Goal: Task Accomplishment & Management: Complete application form

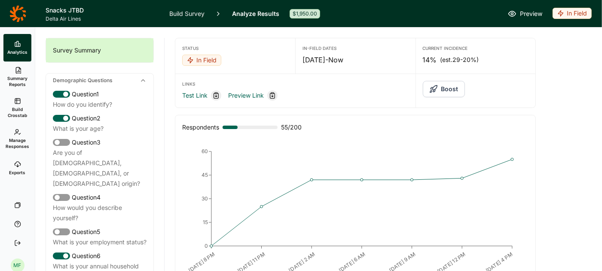
click at [182, 13] on link "Build Survey" at bounding box center [186, 13] width 35 height 27
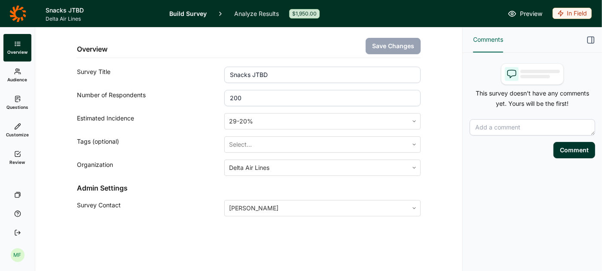
click at [248, 98] on input "200" at bounding box center [322, 98] width 196 height 16
type input "2"
click at [399, 43] on button "Save Changes" at bounding box center [393, 46] width 55 height 16
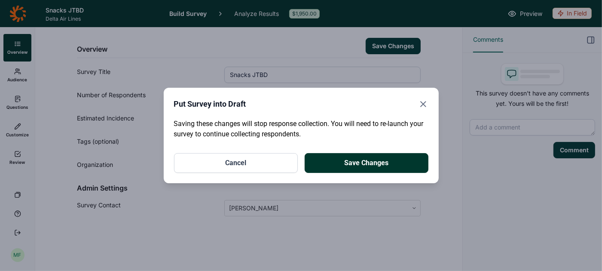
click at [423, 104] on use "Close" at bounding box center [423, 103] width 5 height 5
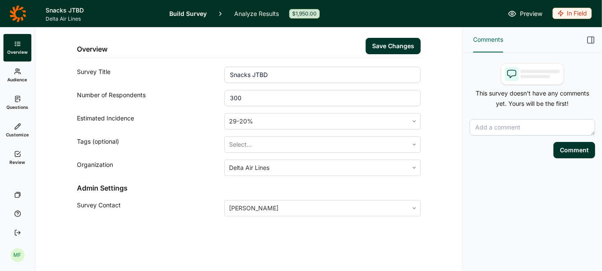
drag, startPoint x: 346, startPoint y: 98, endPoint x: 183, endPoint y: 95, distance: 162.9
click at [182, 95] on div "Number of Respondents 300" at bounding box center [249, 98] width 344 height 16
type input "200"
click at [175, 247] on div "Overview Save Changes Survey Title Snacks JTBD Number of Respondents 200 Estima…" at bounding box center [249, 143] width 407 height 230
click at [254, 13] on link "Analyze Results" at bounding box center [256, 13] width 45 height 27
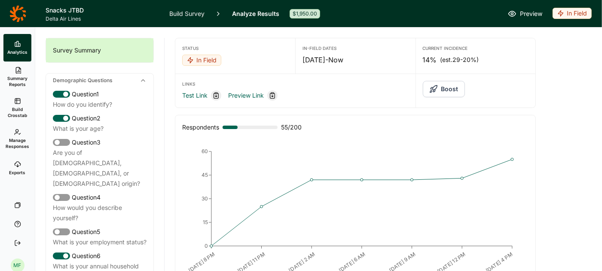
click at [177, 13] on link "Build Survey" at bounding box center [186, 13] width 35 height 27
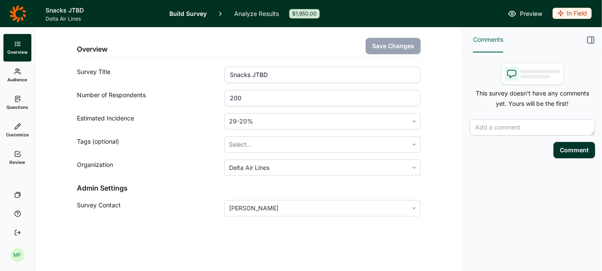
click at [18, 101] on use at bounding box center [17, 99] width 5 height 6
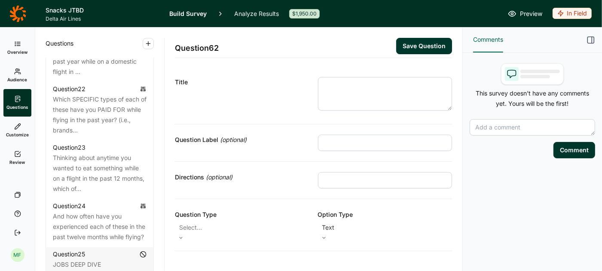
scroll to position [1505, 0]
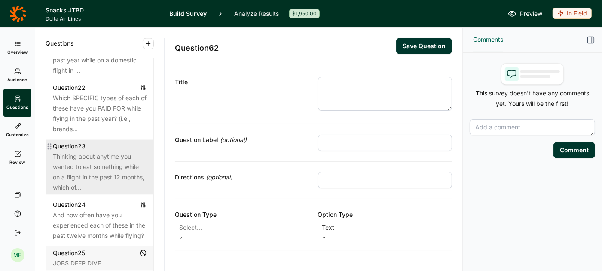
click at [121, 159] on div "Thinking about anytime you wanted to eat something while on a flight in the pas…" at bounding box center [100, 171] width 94 height 41
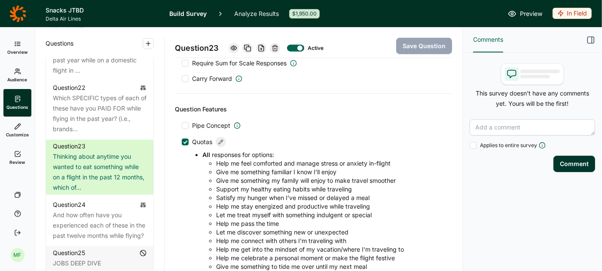
scroll to position [744, 0]
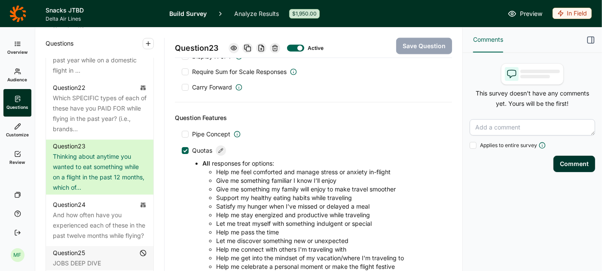
click at [221, 148] on icon at bounding box center [220, 150] width 5 height 5
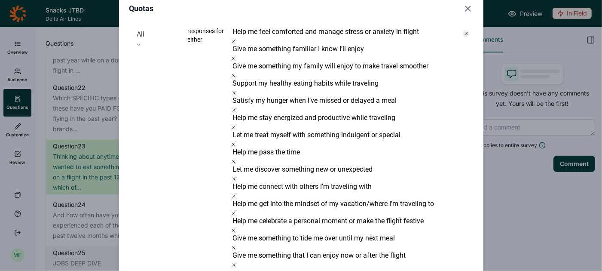
scroll to position [0, 0]
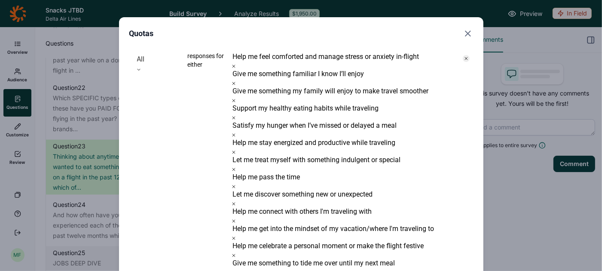
click at [466, 32] on use "Close" at bounding box center [468, 33] width 5 height 5
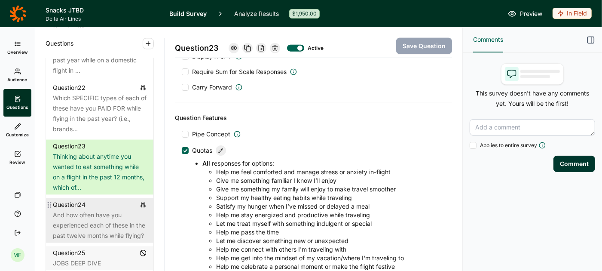
click at [107, 210] on div "And how often have you experienced each of these in the past twelve months whil…" at bounding box center [100, 225] width 94 height 31
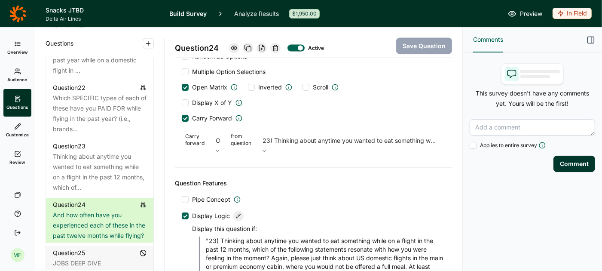
scroll to position [1027, 0]
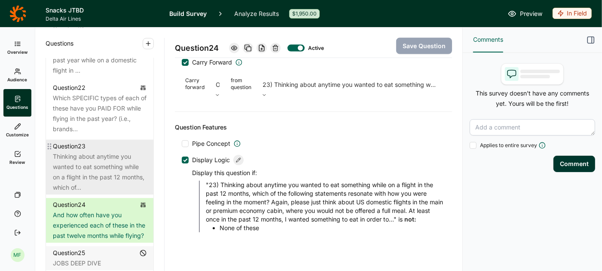
click at [119, 151] on div "Thinking about anytime you wanted to eat something while on a flight in the pas…" at bounding box center [100, 171] width 94 height 41
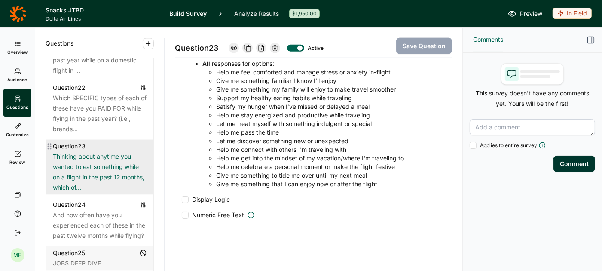
scroll to position [831, 0]
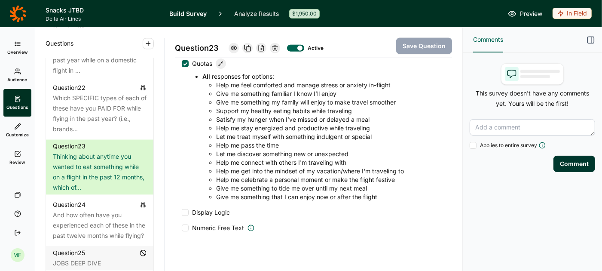
click at [532, 12] on span "Preview" at bounding box center [531, 14] width 22 height 10
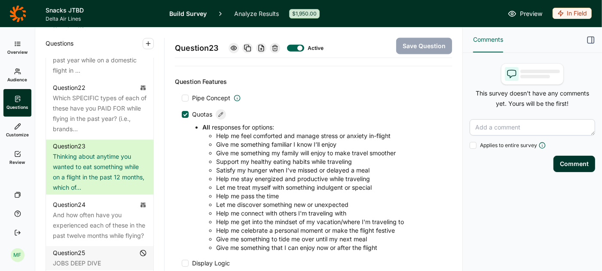
scroll to position [774, 0]
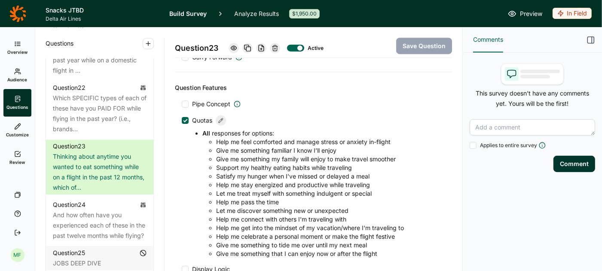
click at [221, 115] on div at bounding box center [221, 120] width 10 height 10
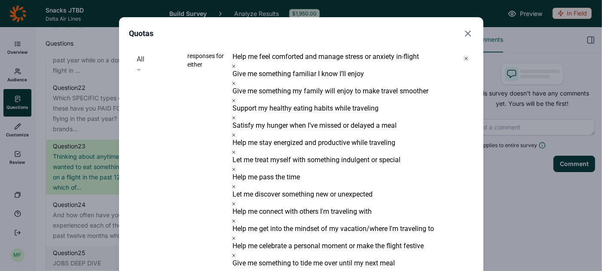
click at [465, 32] on icon "Close" at bounding box center [468, 33] width 10 height 10
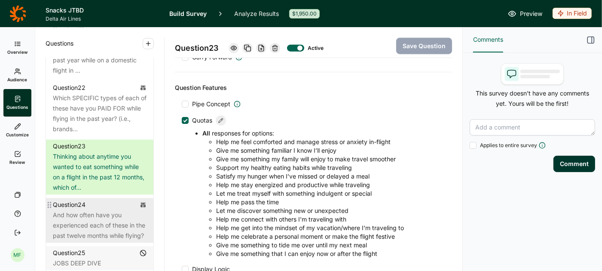
click at [103, 199] on div "Question 24" at bounding box center [100, 204] width 94 height 10
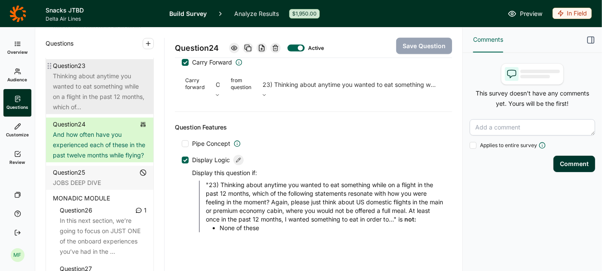
scroll to position [1587, 0]
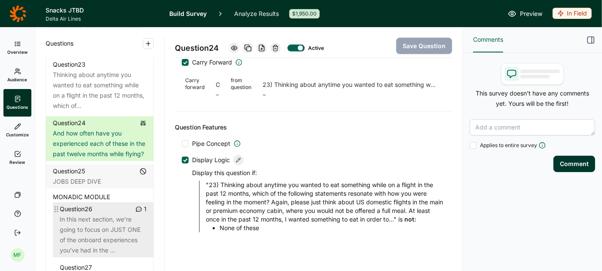
click at [98, 214] on div "In this next section, we’re going to focus on JUST ONE of the onboard experienc…" at bounding box center [103, 234] width 87 height 41
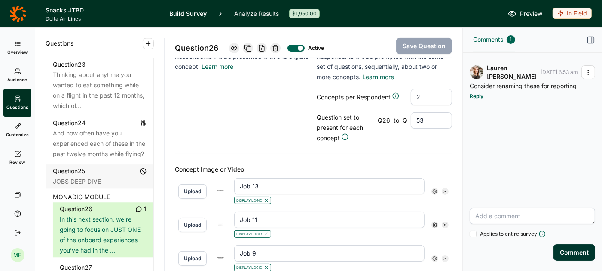
scroll to position [230, 0]
click at [435, 188] on icon at bounding box center [434, 190] width 5 height 5
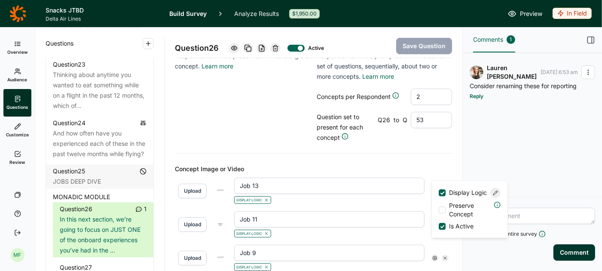
click at [494, 195] on icon at bounding box center [495, 192] width 5 height 5
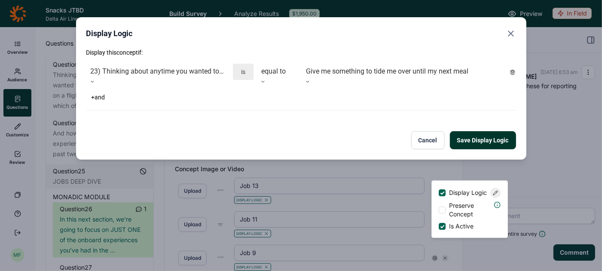
click at [507, 28] on icon "Close" at bounding box center [511, 33] width 10 height 10
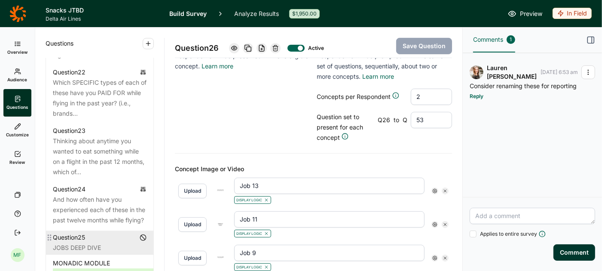
scroll to position [1519, 0]
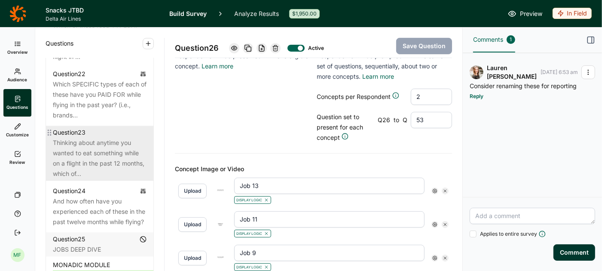
click at [90, 142] on div "Thinking about anytime you wanted to eat something while on a flight in the pas…" at bounding box center [100, 158] width 94 height 41
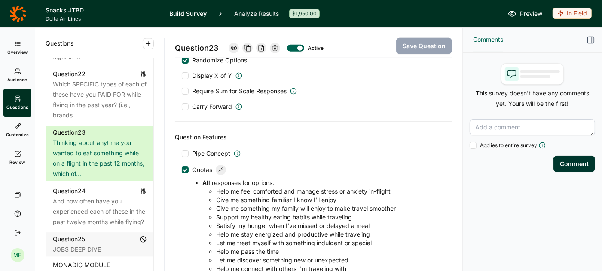
scroll to position [723, 0]
click at [187, 168] on div at bounding box center [185, 171] width 7 height 7
click at [182, 171] on input "Quotas" at bounding box center [182, 171] width 0 height 0
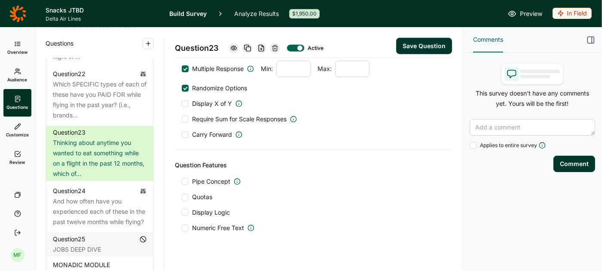
click at [425, 45] on button "Save Question" at bounding box center [424, 46] width 56 height 16
click at [532, 15] on span "Preview" at bounding box center [531, 14] width 22 height 10
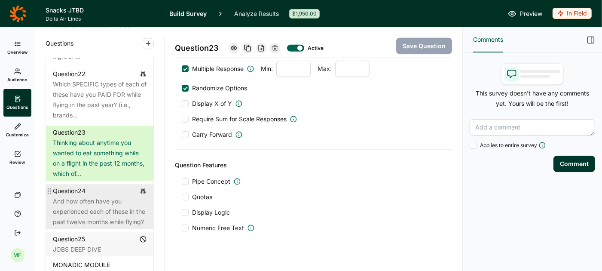
click at [98, 196] on div "And how often have you experienced each of these in the past twelve months whil…" at bounding box center [100, 211] width 94 height 31
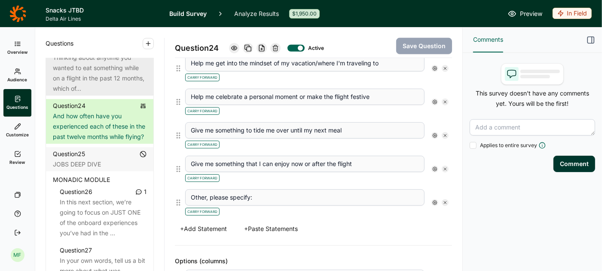
scroll to position [1609, 0]
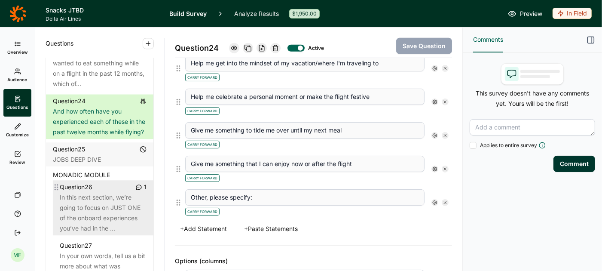
click at [107, 192] on div "In this next section, we’re going to focus on JUST ONE of the onboard experienc…" at bounding box center [103, 212] width 87 height 41
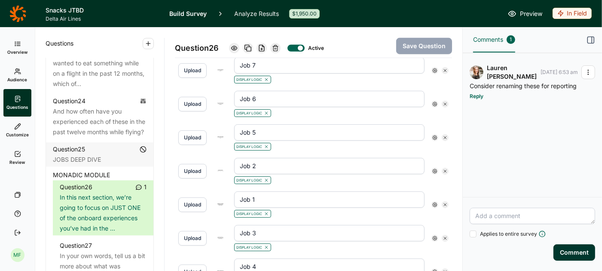
scroll to position [451, 0]
click at [269, 190] on input "Job 1" at bounding box center [329, 198] width 190 height 16
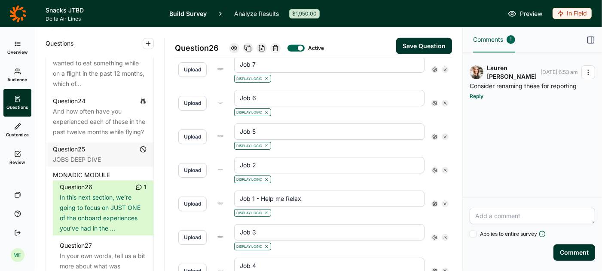
type input "Job 1 - Help me Relax"
click at [409, 46] on button "Save Question" at bounding box center [424, 46] width 56 height 16
type input "Job 14"
type input "Job 12"
type input "Job 10"
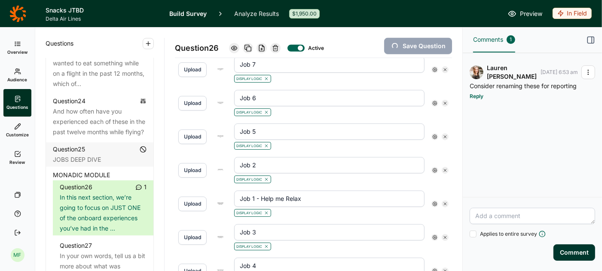
type input "Job 8"
type input "Job 4"
type input "Job 3"
type input "Job 1 - Help me Relax"
type input "Job 2"
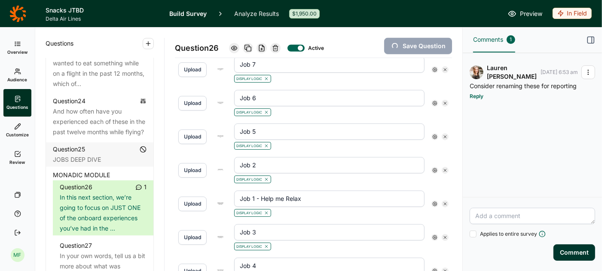
type input "Job 5"
type input "Job 6"
type input "Job 7"
type input "Job 9"
type input "Job 11"
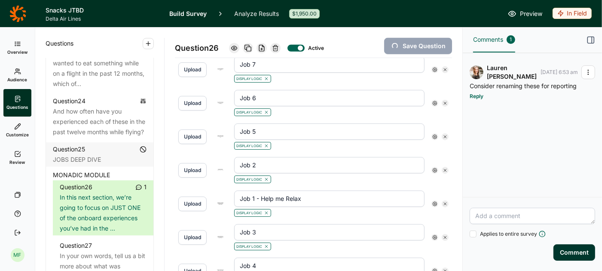
type input "Job 13"
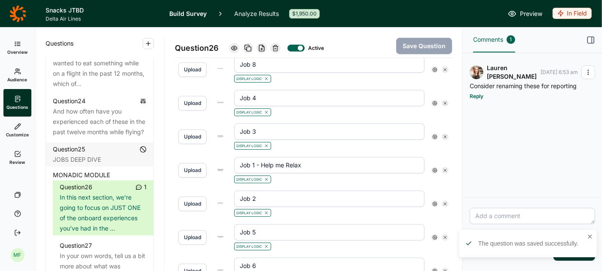
click at [275, 190] on input "Job 2" at bounding box center [329, 198] width 190 height 16
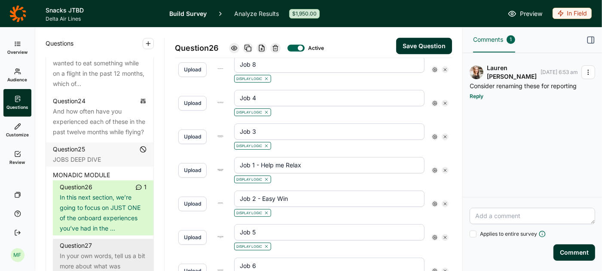
type input "Job 2 - Easy Win"
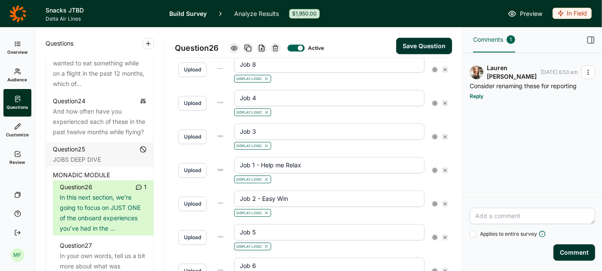
click at [306, 123] on input "Job 3" at bounding box center [329, 131] width 190 height 16
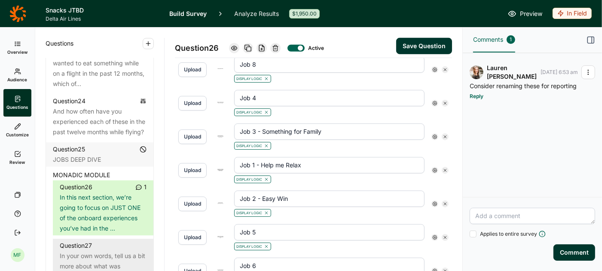
type input "Job 3 - Something for Family"
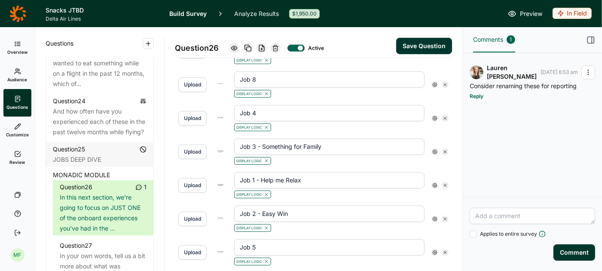
scroll to position [435, 0]
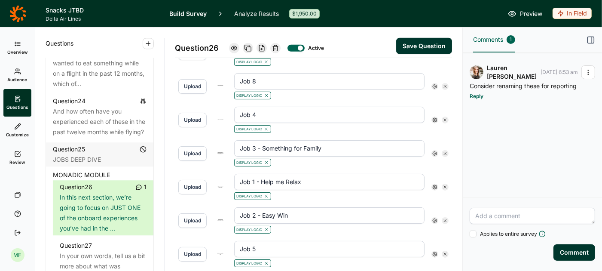
click at [271, 107] on input "Job 4" at bounding box center [329, 115] width 190 height 16
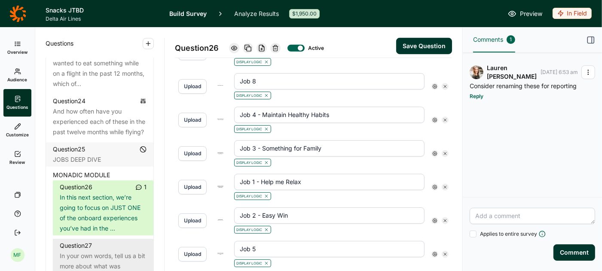
type input "Job 4 - Maintain Healthy Habits"
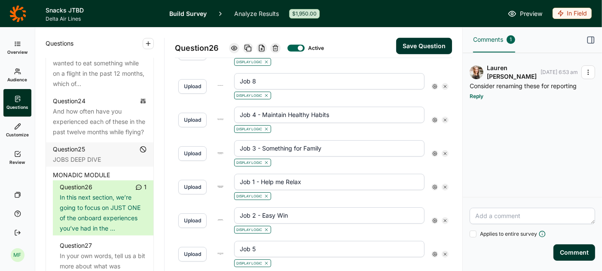
click at [294, 241] on input "Job 5" at bounding box center [329, 249] width 190 height 16
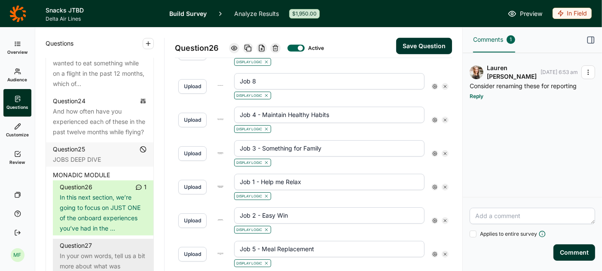
type input "Job 5 - Meal Replacement"
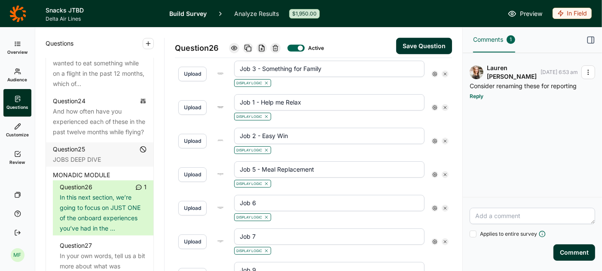
scroll to position [518, 0]
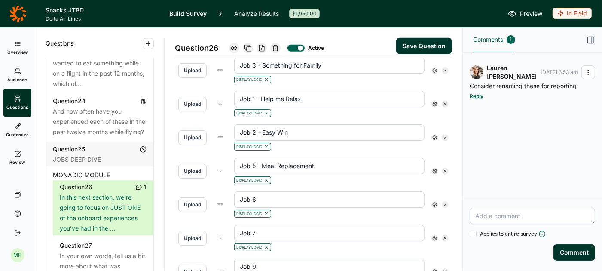
click at [270, 191] on input "Job 6" at bounding box center [329, 199] width 190 height 16
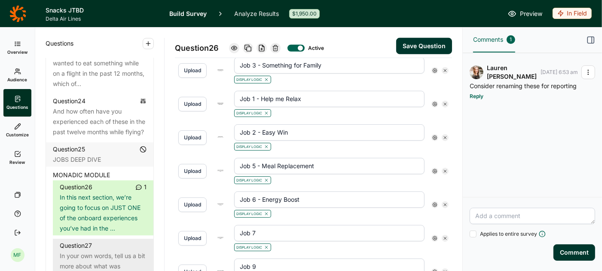
type input "Job 6 - Energy Boost"
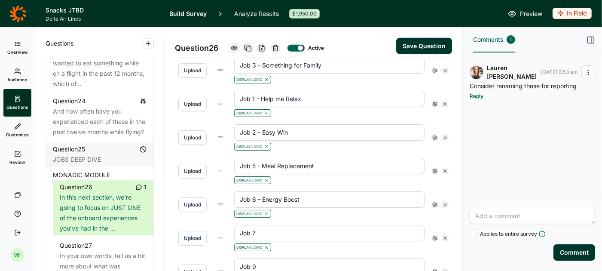
click at [296, 225] on input "Job 7" at bounding box center [329, 233] width 190 height 16
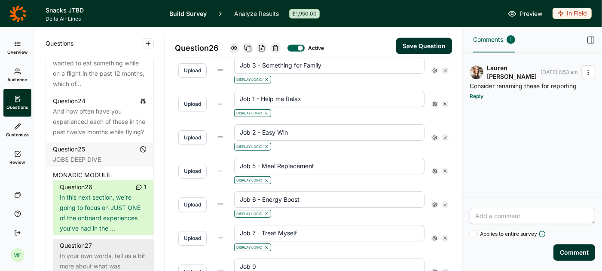
type input "Job 7 - Treat Myself"
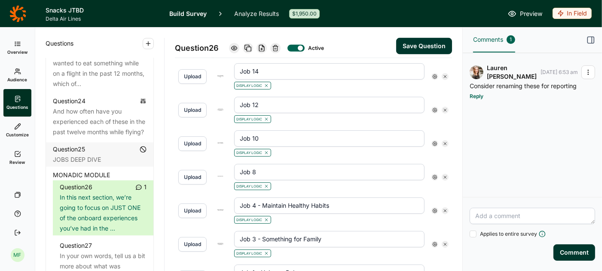
scroll to position [326, 0]
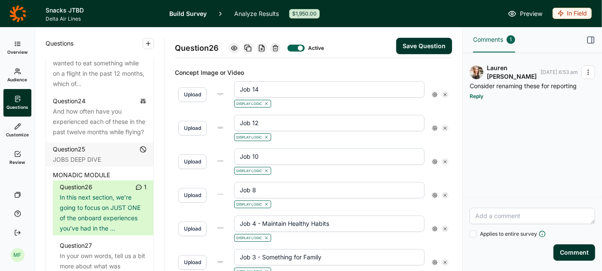
click at [321, 182] on input "Job 8" at bounding box center [329, 190] width 190 height 16
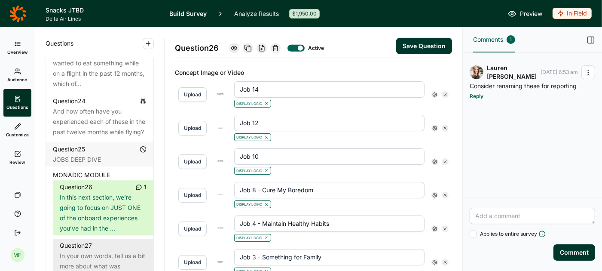
type input "Job 8 - Cure My Boredom"
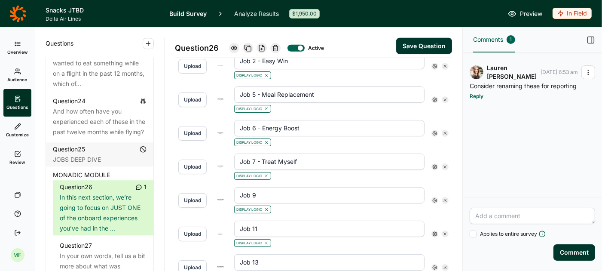
scroll to position [593, 0]
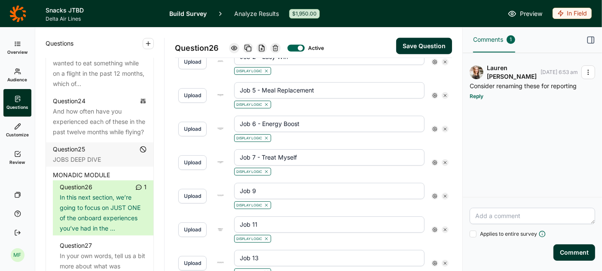
click at [301, 183] on input "Job 9" at bounding box center [329, 191] width 190 height 16
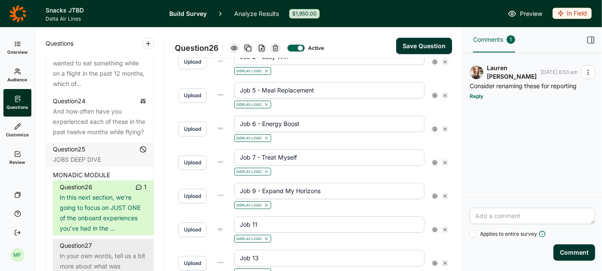
type input "Job 9 - Expand My Horizons"
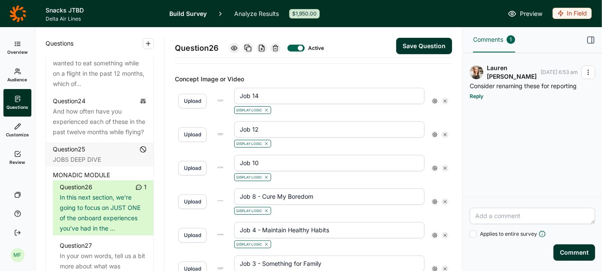
scroll to position [294, 0]
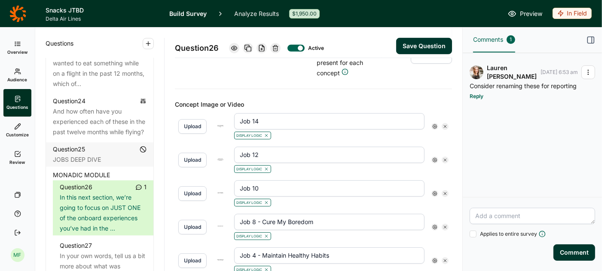
click at [290, 180] on input "Job 10" at bounding box center [329, 188] width 190 height 16
type input "Job 10 - Foster Connection"
click at [290, 214] on input "Job 8 - Cure My Boredom" at bounding box center [329, 222] width 190 height 16
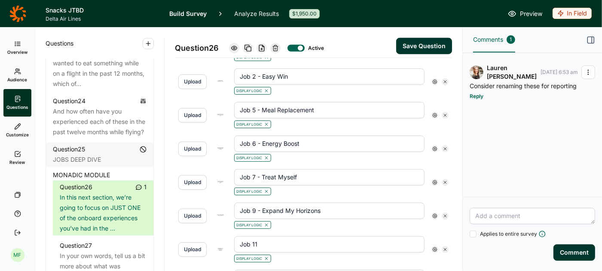
scroll to position [584, 0]
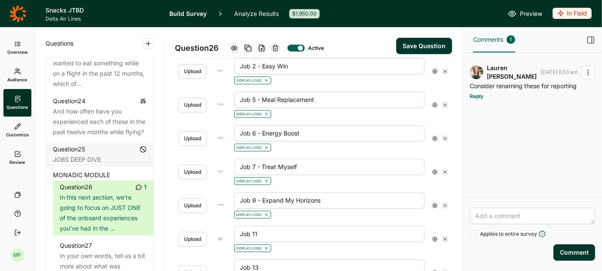
click at [266, 226] on input "Job 11" at bounding box center [329, 234] width 190 height 16
type input "Job 11 - Set the Tone"
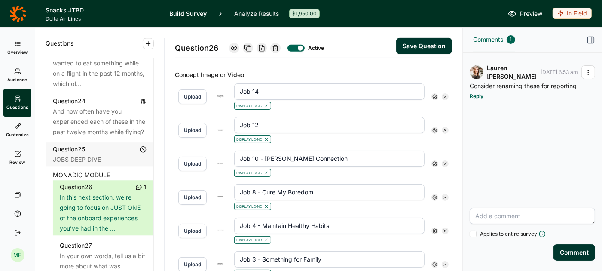
scroll to position [312, 0]
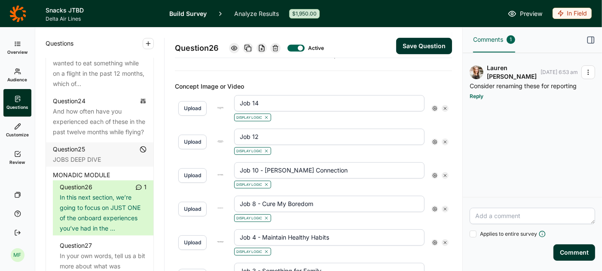
click at [281, 129] on input "Job 12" at bounding box center [329, 137] width 190 height 16
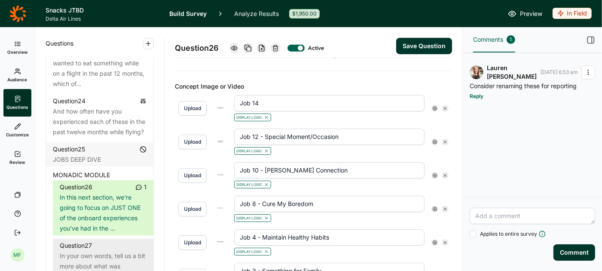
type input "Job 12 - Special Moment/Occasion"
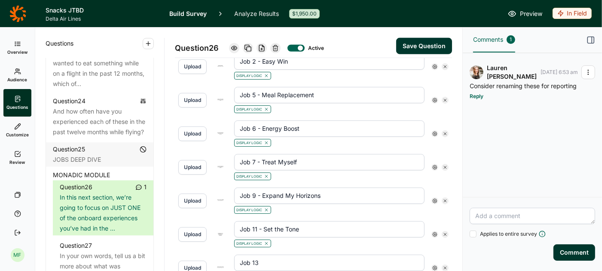
scroll to position [615, 0]
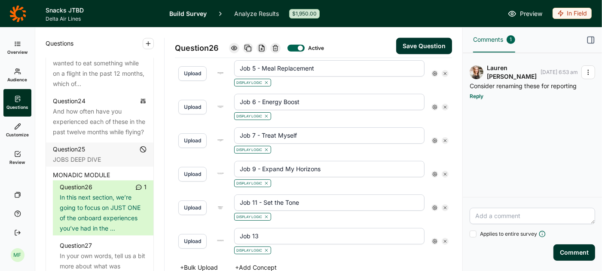
click at [300, 228] on input "Job 13" at bounding box center [329, 236] width 190 height 16
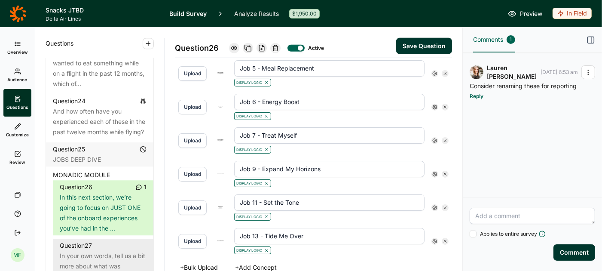
type input "Job 13 - Tide Me Over"
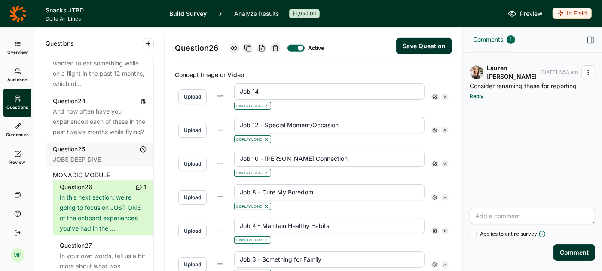
scroll to position [316, 0]
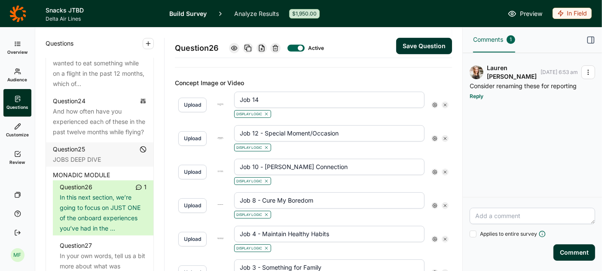
click at [264, 92] on input "Job 14" at bounding box center [329, 100] width 190 height 16
click at [408, 46] on button "Save Question" at bounding box center [424, 46] width 56 height 16
type input "Job 13 - Tide Me Over"
type input "Job 11 - Set the Tone"
type input "Job 9 - Expand My Horizons"
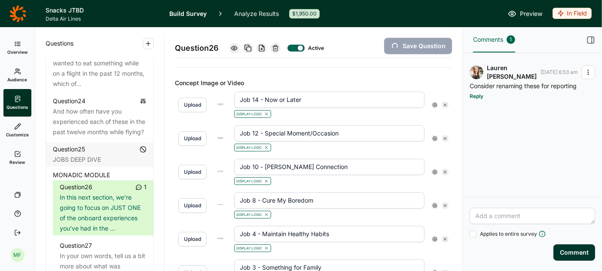
type input "Job 7 - Treat Myself"
type input "Job 6 - Energy Boost"
type input "Job 5 - Meal Replacement"
type input "Job 2 - Easy Win"
type input "Job 1 - Help me Relax"
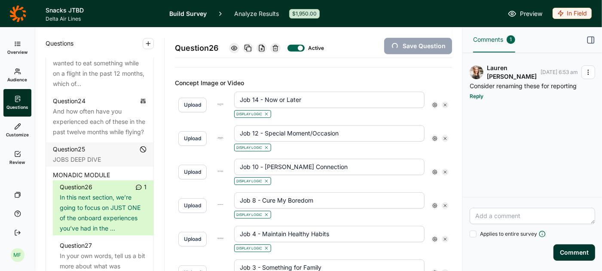
type input "Job 3 - Something for Family"
type input "Job 4 - Maintain Healthy Habits"
type input "Job 8 - Cure My Boredom"
type input "Job 10 - Foster Connection"
type input "Job 12 - Special Moment/Occasion"
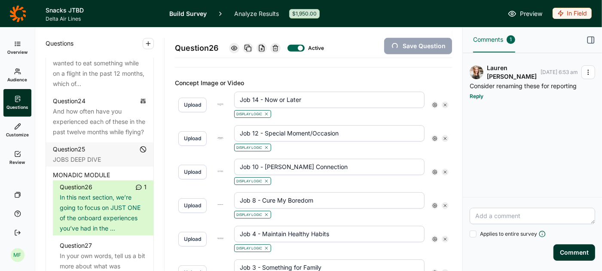
type input "Job 14 - Now or Later"
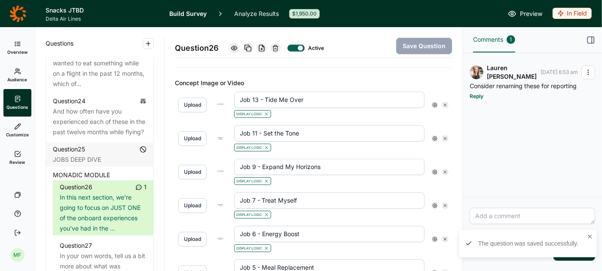
click at [592, 70] on icon "button" at bounding box center [588, 72] width 7 height 7
click at [545, 86] on link "Resolve" at bounding box center [540, 89] width 110 height 15
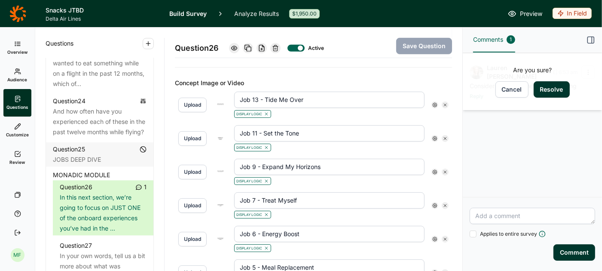
click at [552, 89] on button "Resolve" at bounding box center [552, 89] width 36 height 16
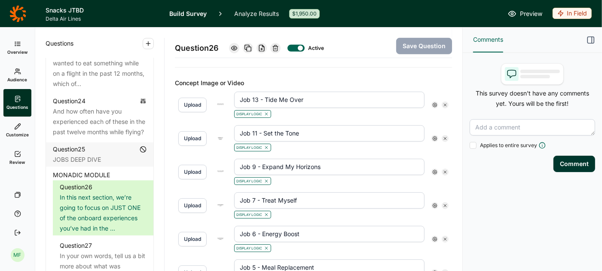
click at [589, 40] on icon "button" at bounding box center [591, 40] width 9 height 9
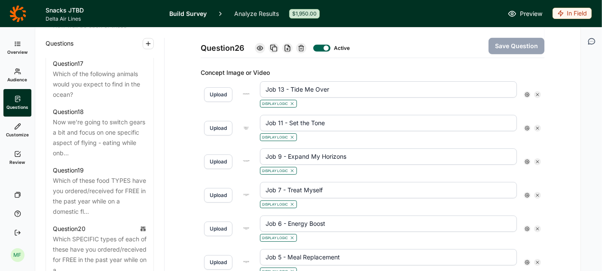
scroll to position [931, 0]
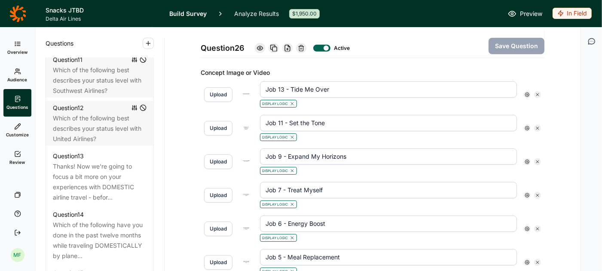
click at [245, 13] on link "Analyze Results" at bounding box center [256, 13] width 45 height 27
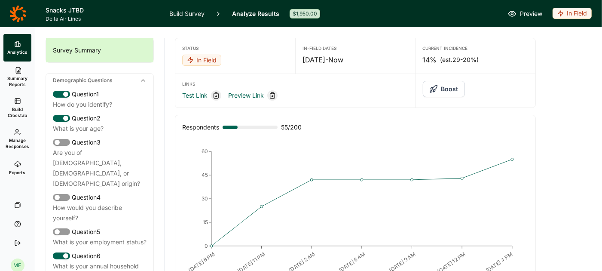
click at [374, 122] on div "Respondents 55 / 200" at bounding box center [355, 127] width 346 height 10
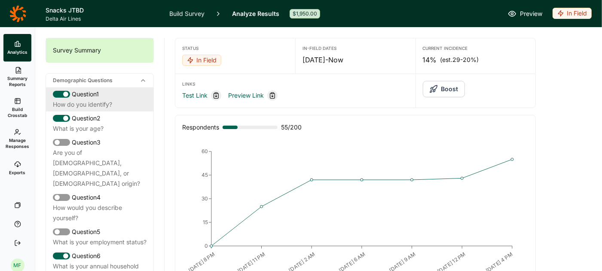
click at [70, 98] on div "Question 1" at bounding box center [100, 94] width 94 height 10
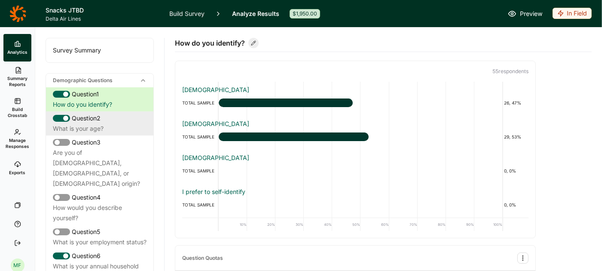
click at [77, 120] on div "Question 2" at bounding box center [100, 118] width 94 height 10
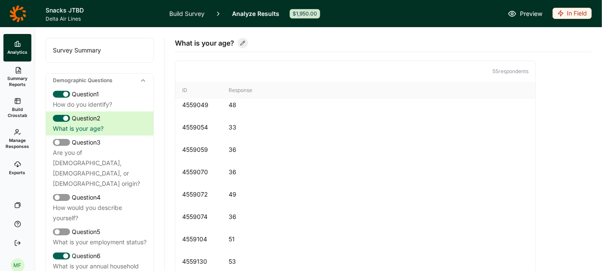
scroll to position [366, 0]
click at [15, 166] on icon at bounding box center [17, 164] width 7 height 7
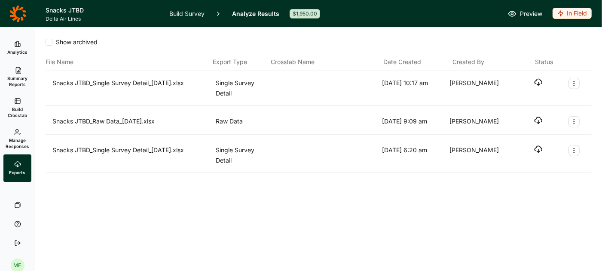
click at [539, 83] on icon "button" at bounding box center [538, 82] width 9 height 9
click at [16, 47] on link "Analytics" at bounding box center [17, 48] width 28 height 28
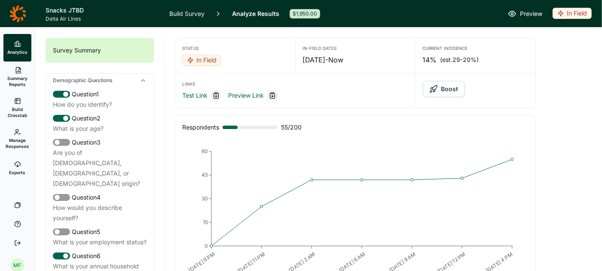
click at [20, 81] on span "Summary Reports" at bounding box center [17, 81] width 21 height 12
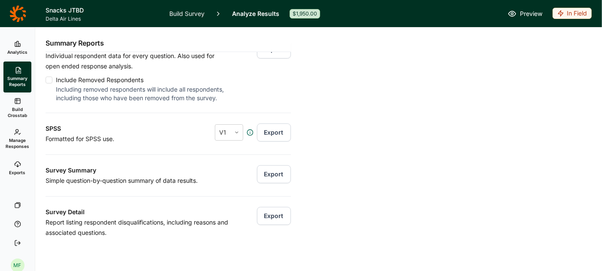
scroll to position [85, 0]
click at [276, 175] on button "Export" at bounding box center [274, 173] width 34 height 18
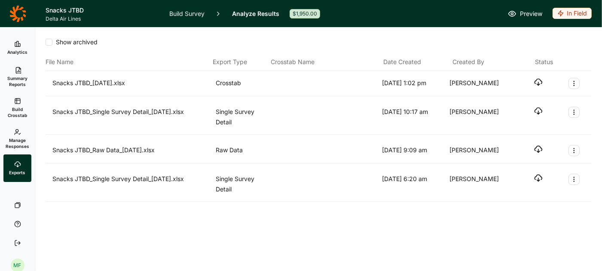
click at [537, 81] on icon "button" at bounding box center [538, 82] width 9 height 9
click at [9, 44] on link "Analytics" at bounding box center [17, 48] width 28 height 28
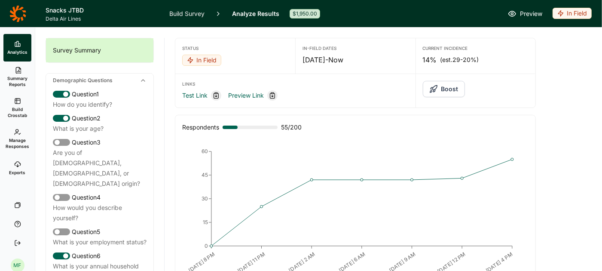
click at [19, 78] on span "Summary Reports" at bounding box center [17, 81] width 21 height 12
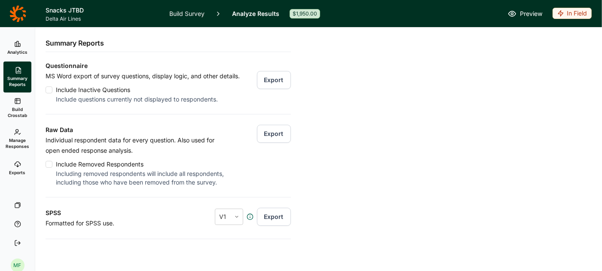
click at [280, 134] on button "Export" at bounding box center [274, 134] width 34 height 18
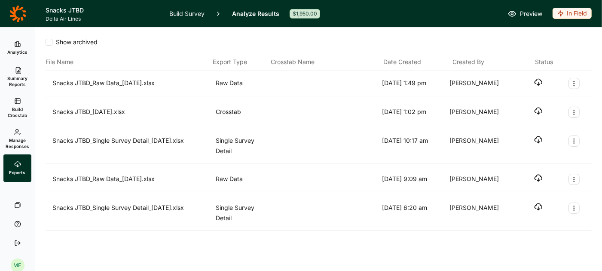
click at [539, 80] on icon "button" at bounding box center [538, 82] width 9 height 9
click at [17, 44] on icon at bounding box center [17, 43] width 7 height 7
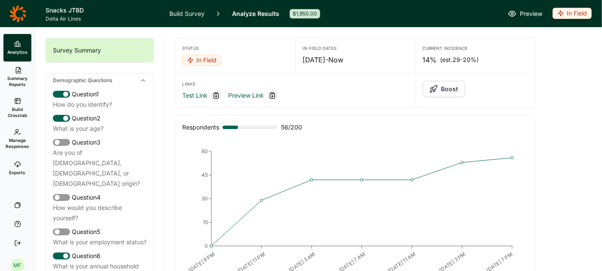
click at [196, 14] on link "Build Survey" at bounding box center [186, 13] width 35 height 27
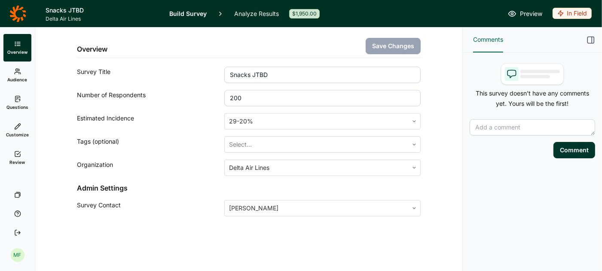
click at [21, 101] on link "Questions" at bounding box center [17, 103] width 28 height 28
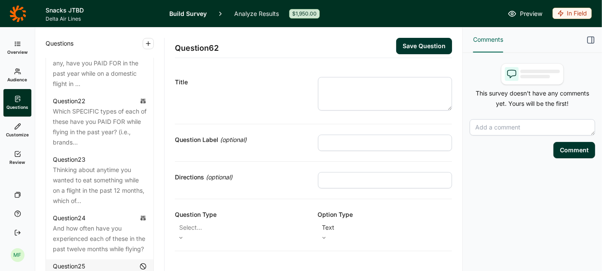
scroll to position [1488, 0]
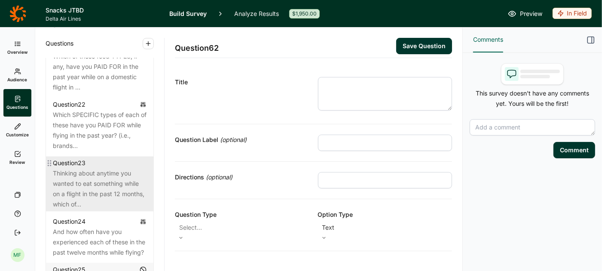
click at [101, 168] on div "Thinking about anytime you wanted to eat something while on a flight in the pas…" at bounding box center [100, 188] width 94 height 41
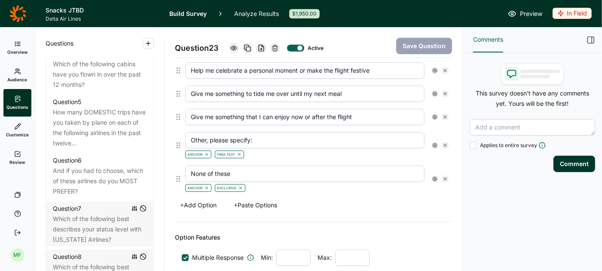
scroll to position [496, 0]
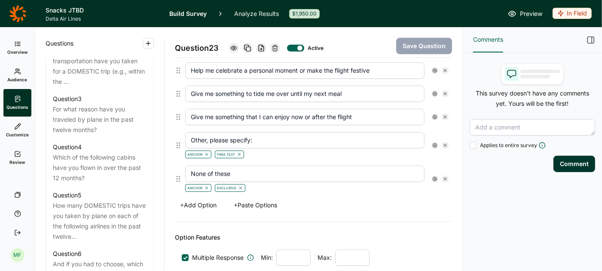
click at [238, 11] on link "Analyze Results" at bounding box center [256, 13] width 45 height 27
